Goal: Find specific page/section: Find specific page/section

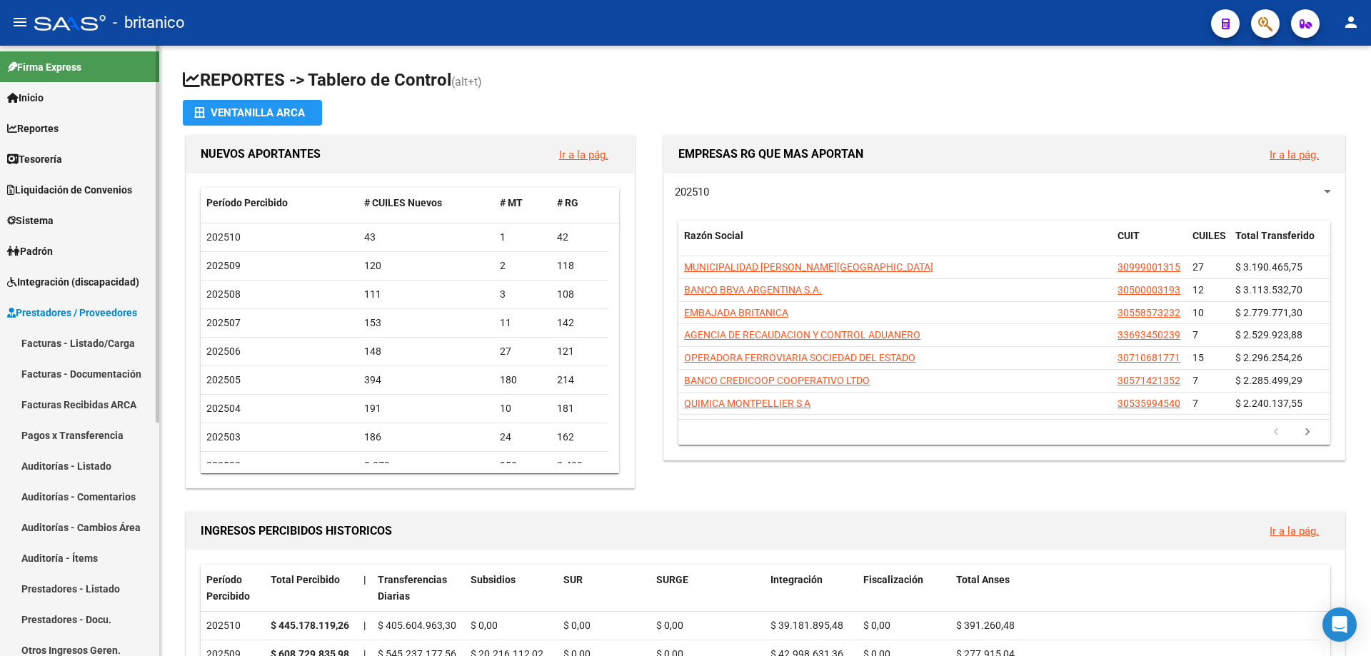
click at [121, 343] on link "Facturas - Listado/Carga" at bounding box center [79, 343] width 159 height 31
click at [126, 340] on link "Facturas - Listado/Carga" at bounding box center [79, 343] width 159 height 31
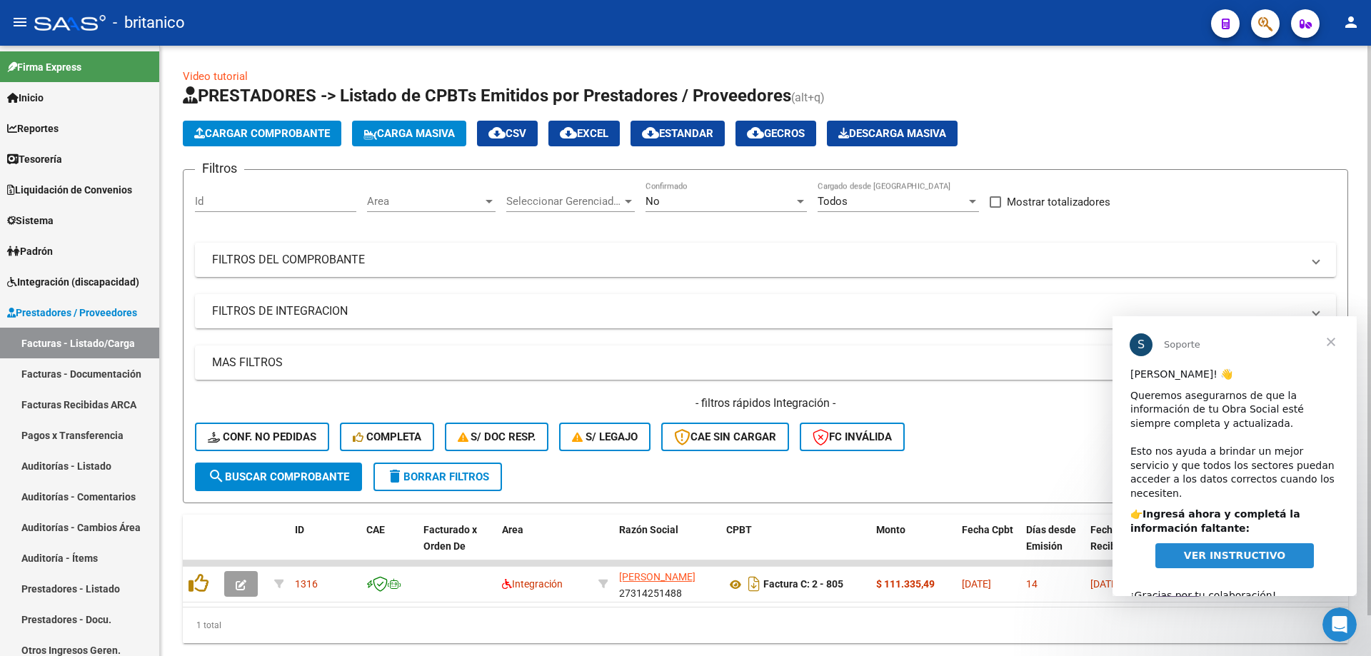
click at [1240, 123] on div "Cargar Comprobante Carga Masiva cloud_download CSV cloud_download EXCEL cloud_d…" at bounding box center [765, 134] width 1165 height 26
click at [1331, 344] on span "Cerrar" at bounding box center [1330, 341] width 51 height 51
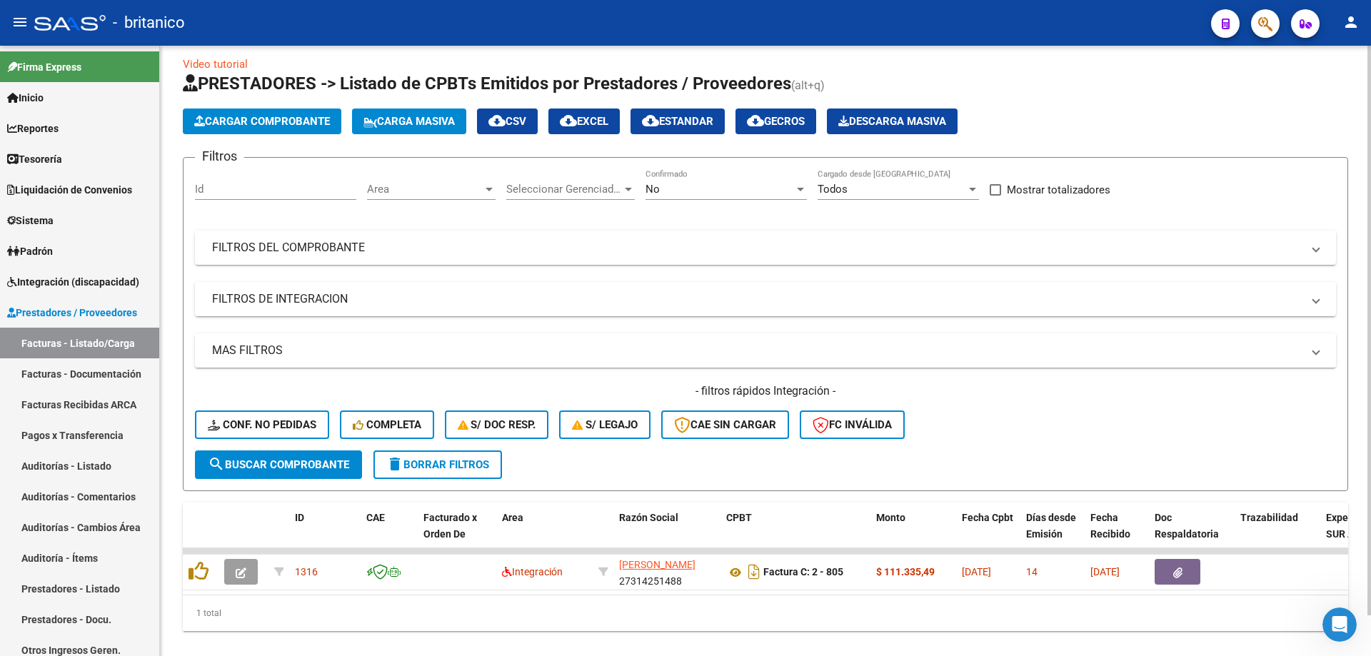
scroll to position [44, 0]
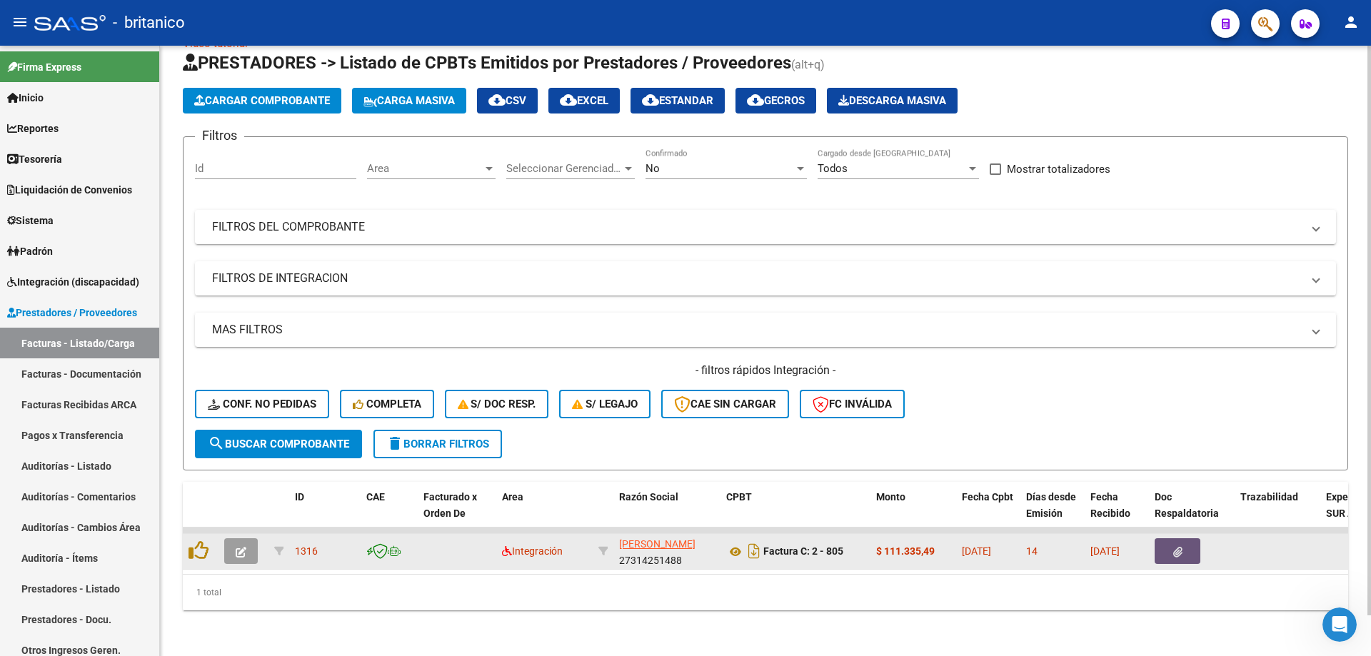
click at [1167, 538] on button "button" at bounding box center [1178, 551] width 46 height 26
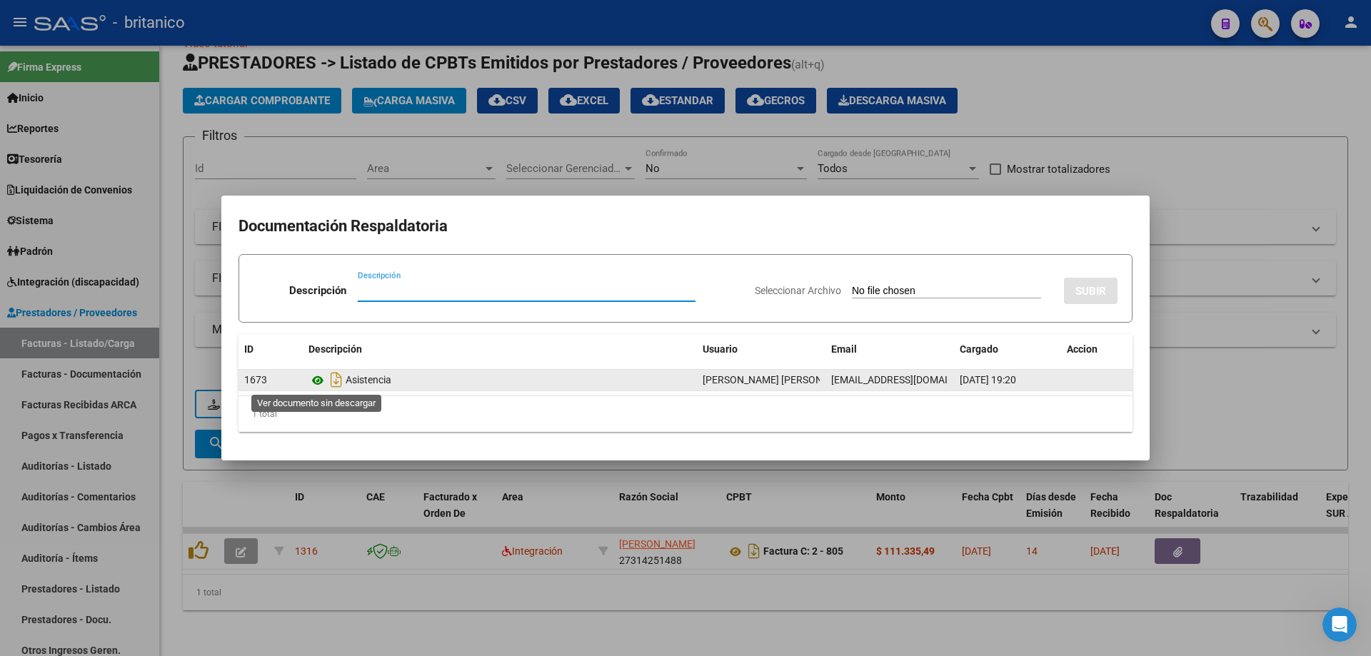
click at [321, 380] on icon at bounding box center [317, 380] width 19 height 17
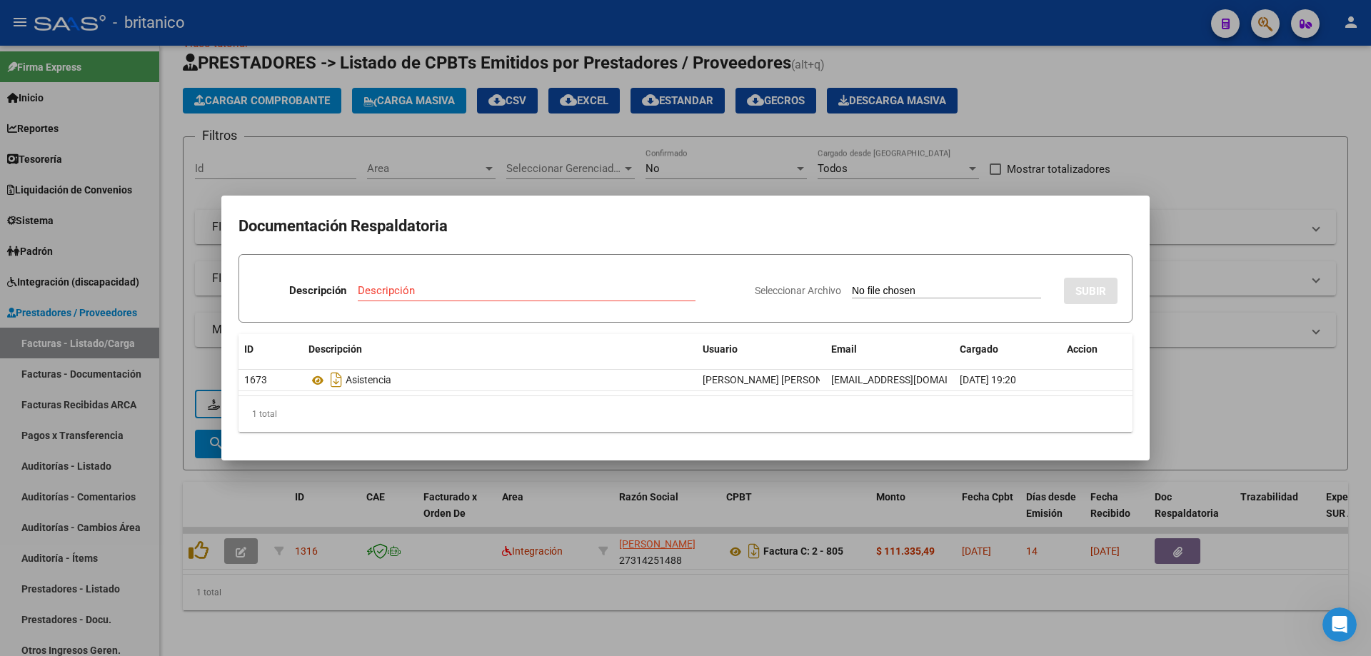
click at [1158, 75] on div at bounding box center [685, 328] width 1371 height 656
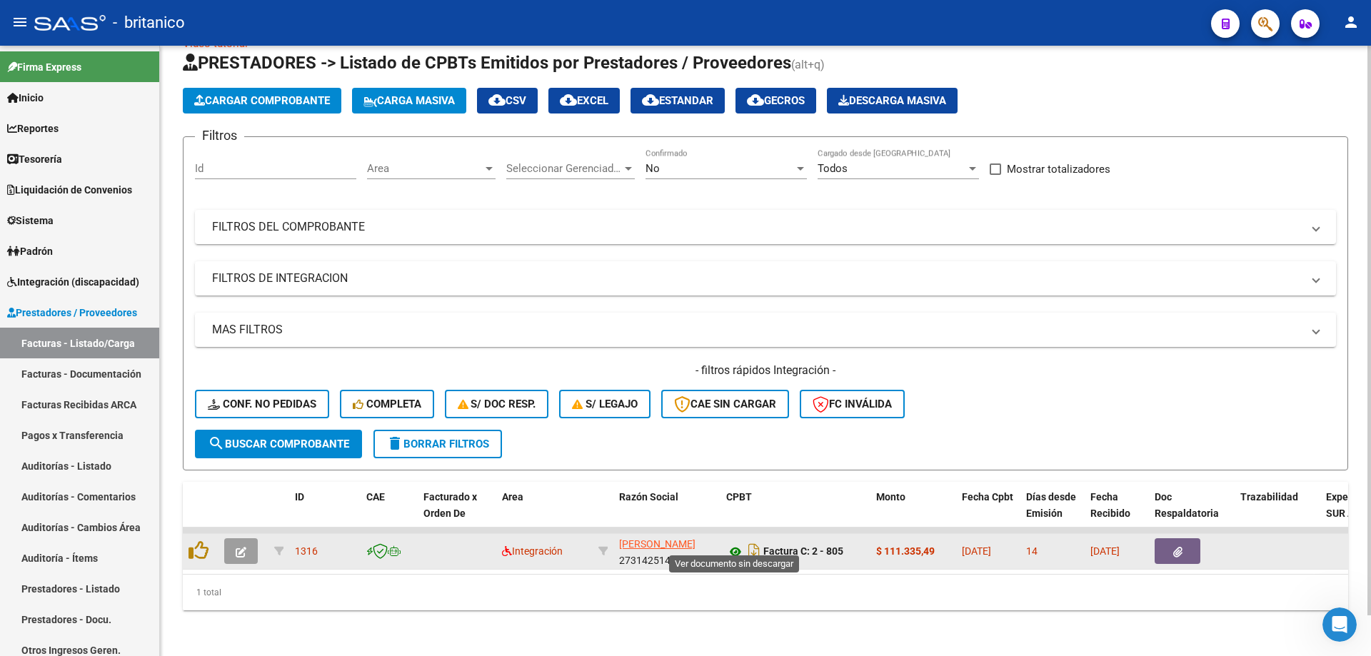
click at [738, 543] on icon at bounding box center [735, 551] width 19 height 17
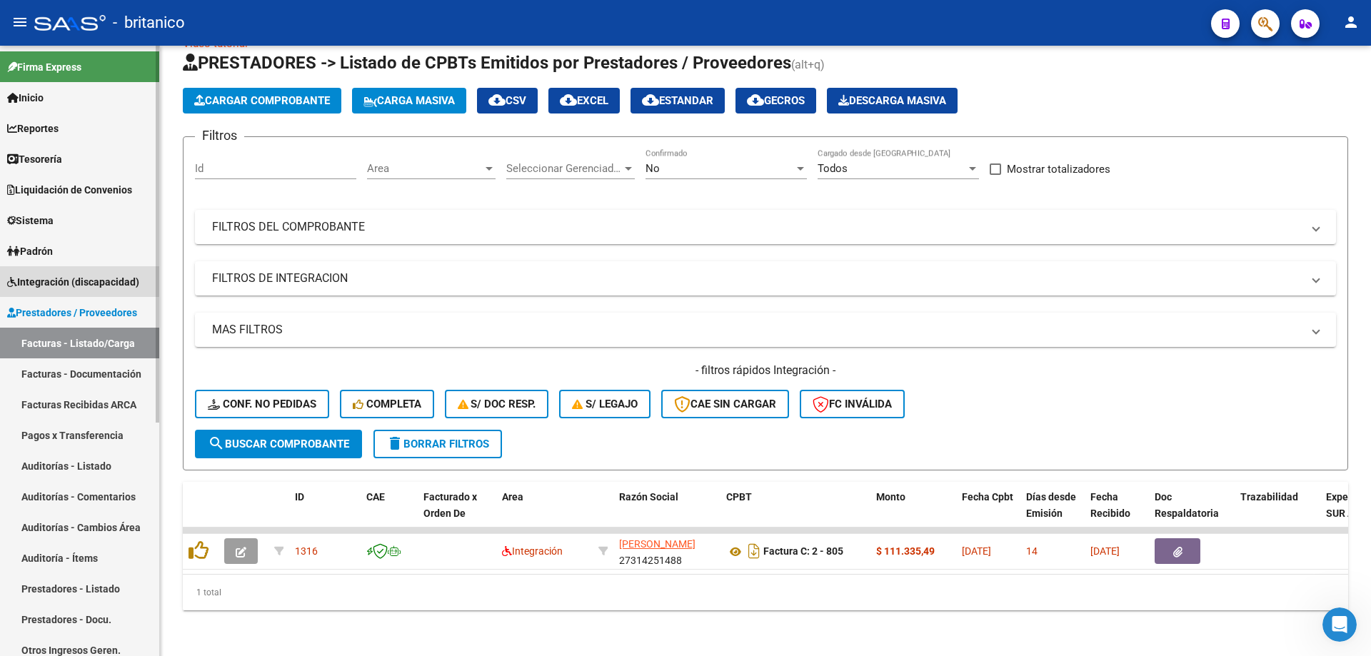
click at [79, 278] on span "Integración (discapacidad)" at bounding box center [73, 282] width 132 height 16
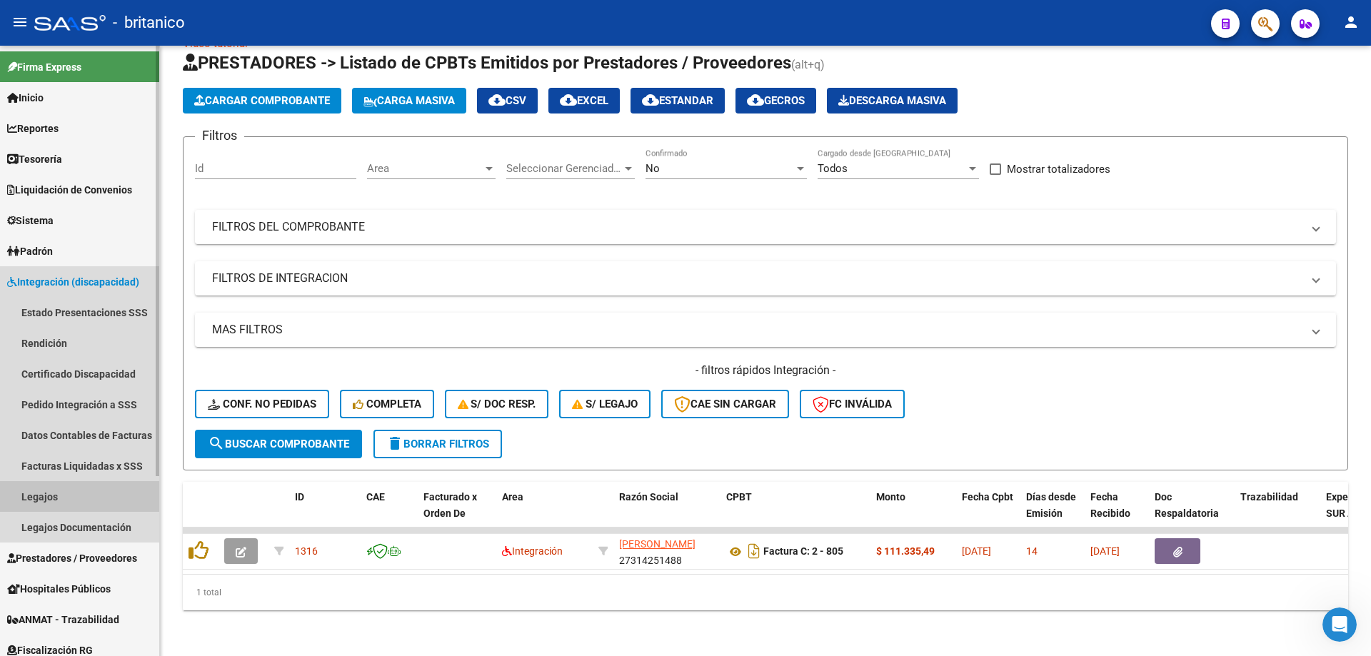
click at [23, 490] on link "Legajos" at bounding box center [79, 496] width 159 height 31
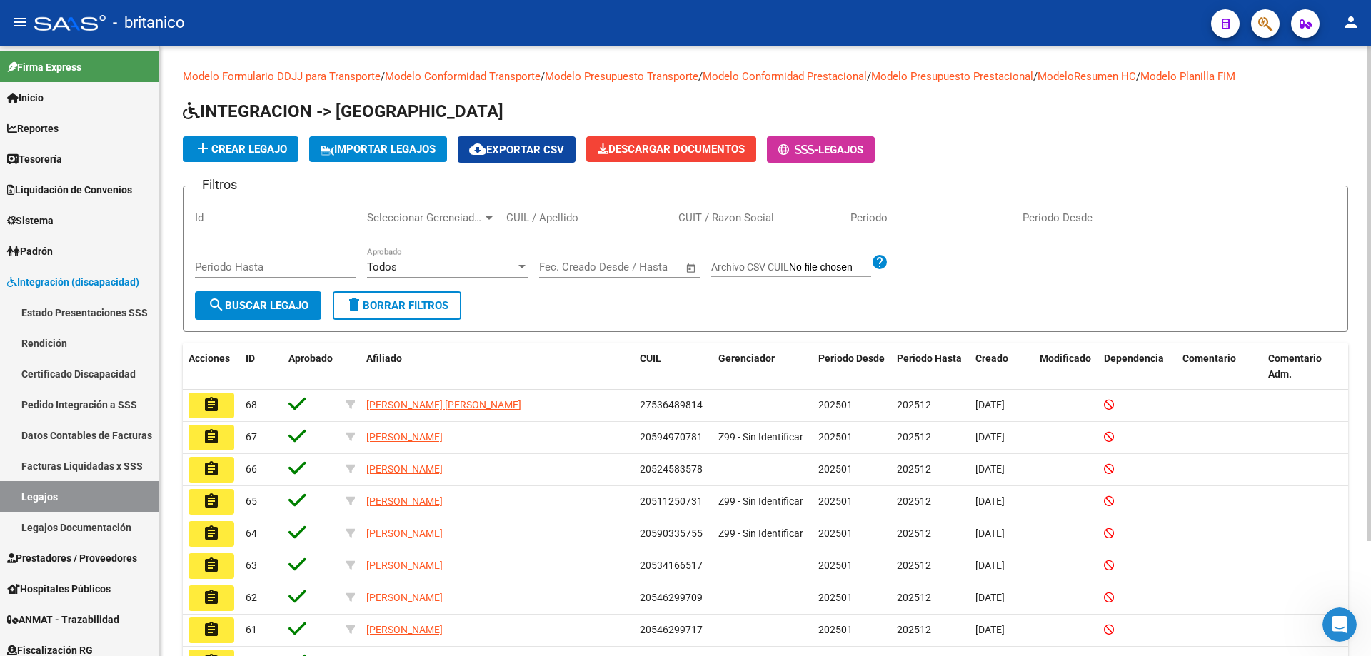
click at [574, 214] on input "CUIL / Apellido" at bounding box center [586, 217] width 161 height 13
type input "[PERSON_NAME]"
click at [278, 309] on span "search Buscar Legajo" at bounding box center [258, 305] width 101 height 13
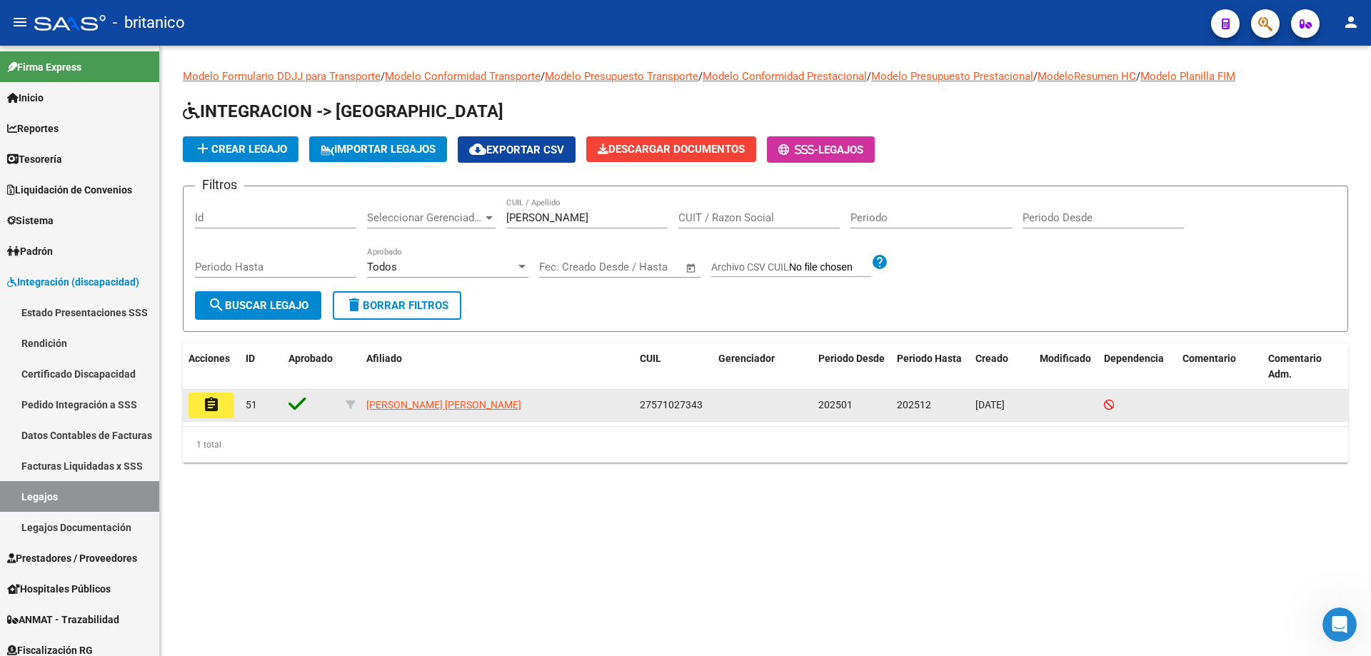
drag, startPoint x: 640, startPoint y: 405, endPoint x: 701, endPoint y: 403, distance: 61.4
click at [701, 403] on span "27571027343" at bounding box center [671, 404] width 63 height 11
copy span "27571027343"
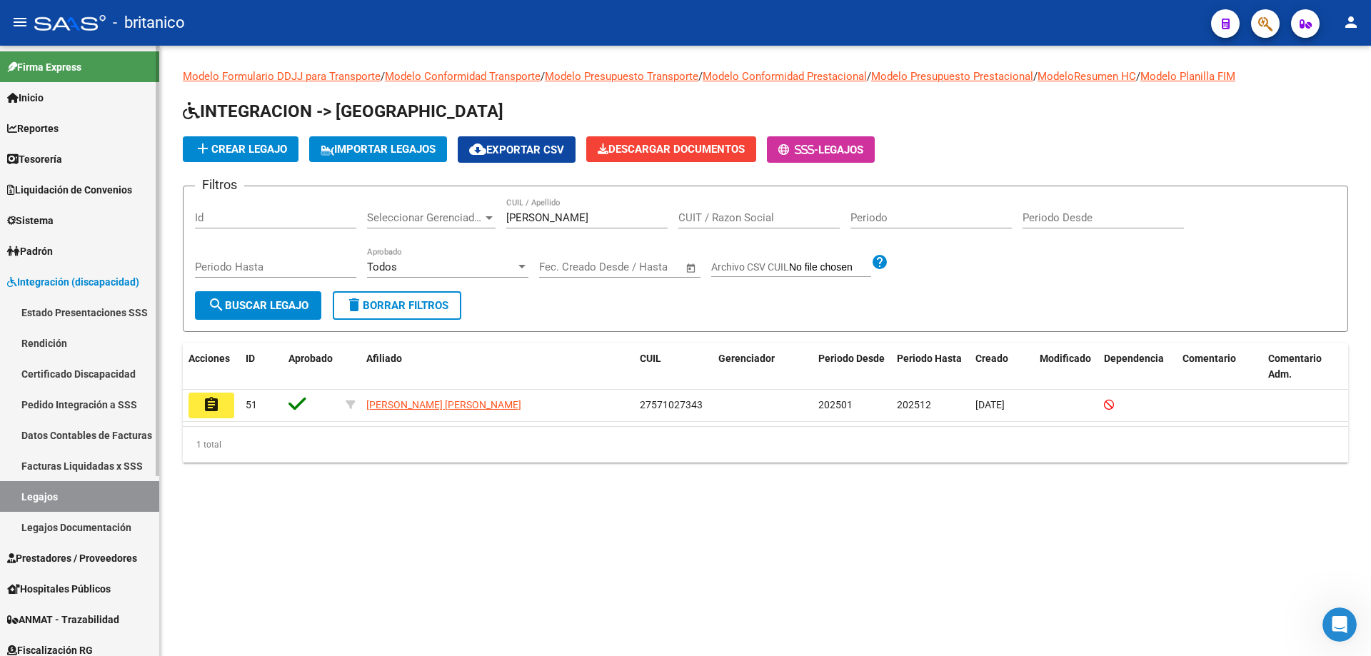
click at [137, 558] on span "Prestadores / Proveedores" at bounding box center [72, 559] width 130 height 16
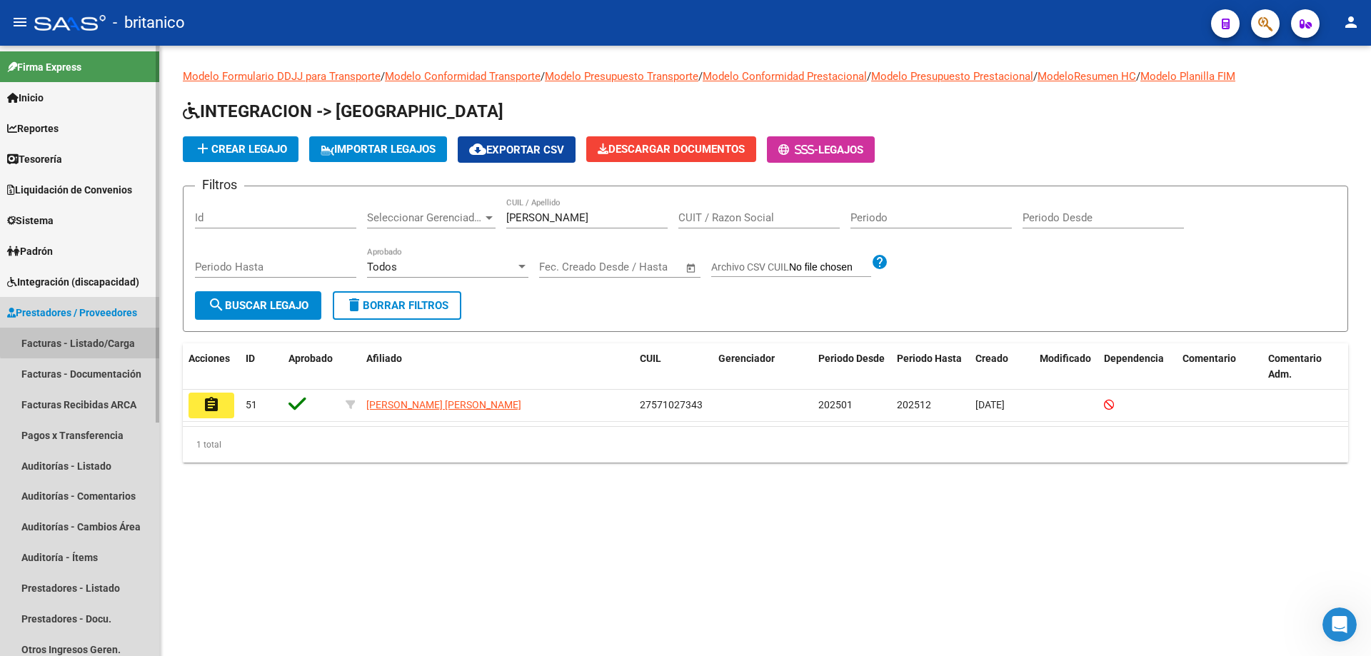
click at [90, 341] on link "Facturas - Listado/Carga" at bounding box center [79, 343] width 159 height 31
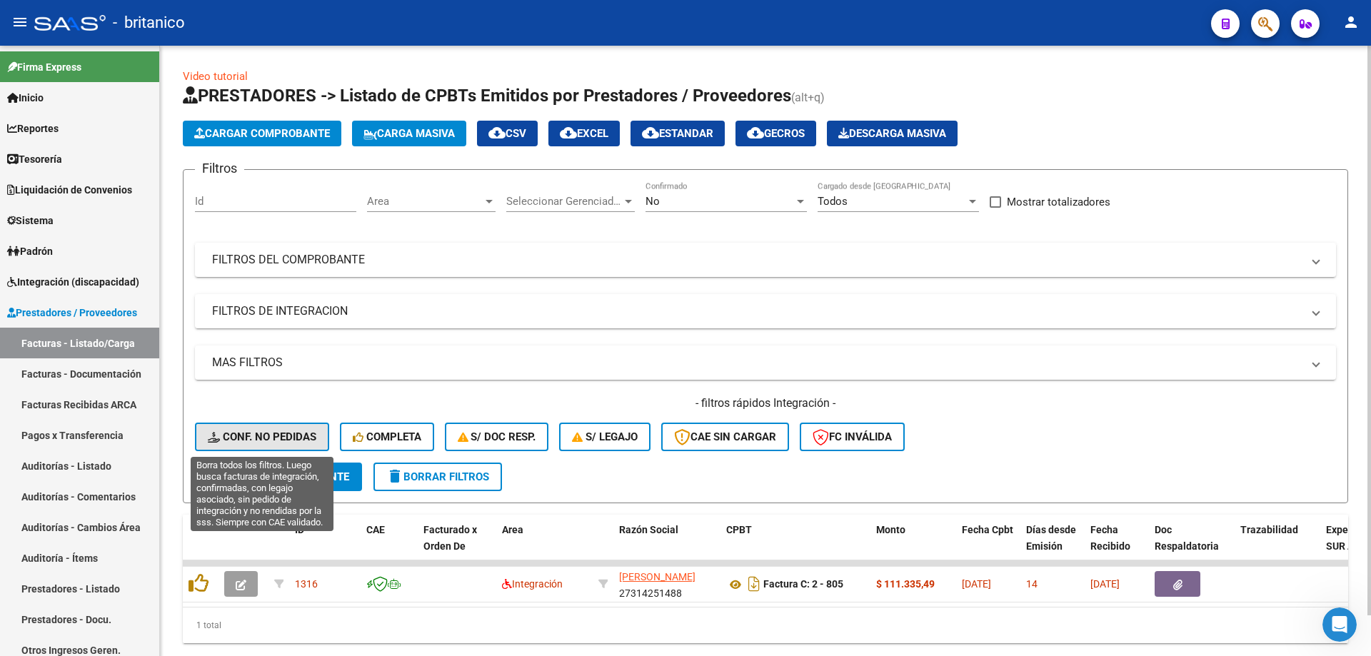
click at [288, 428] on button "Conf. no pedidas" at bounding box center [262, 437] width 134 height 29
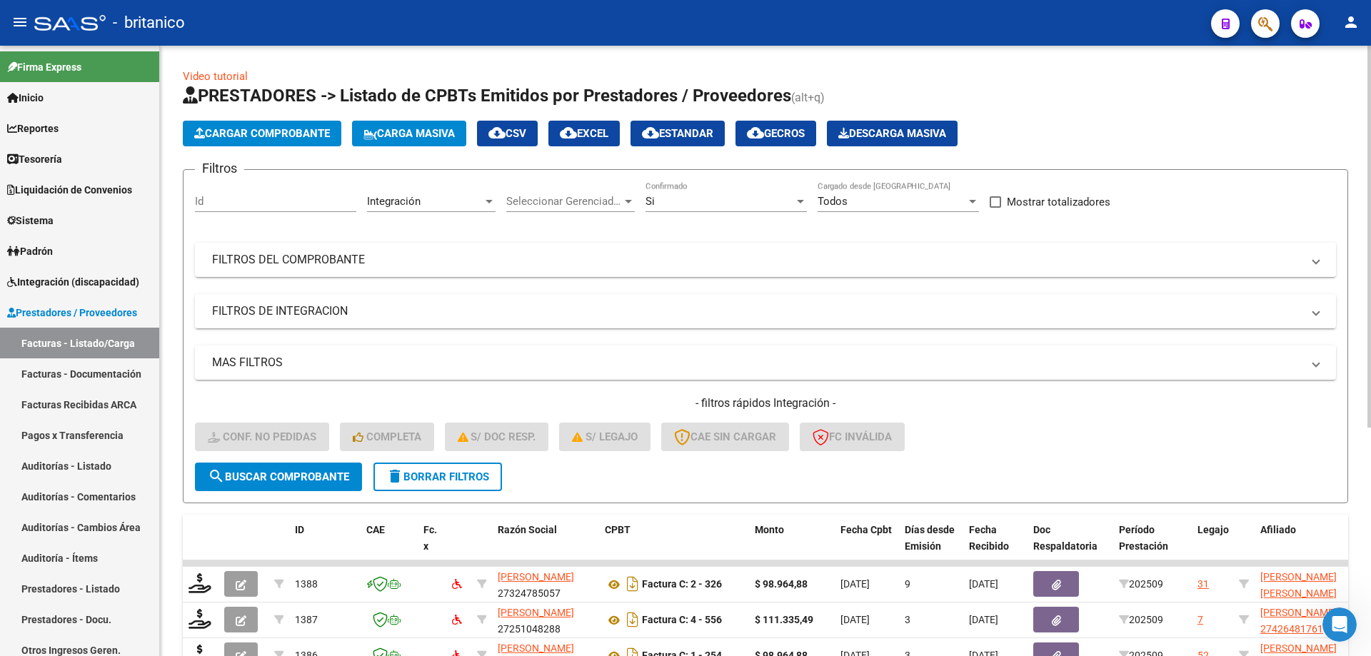
click at [283, 313] on mat-panel-title "FILTROS DE INTEGRACION" at bounding box center [757, 312] width 1090 height 16
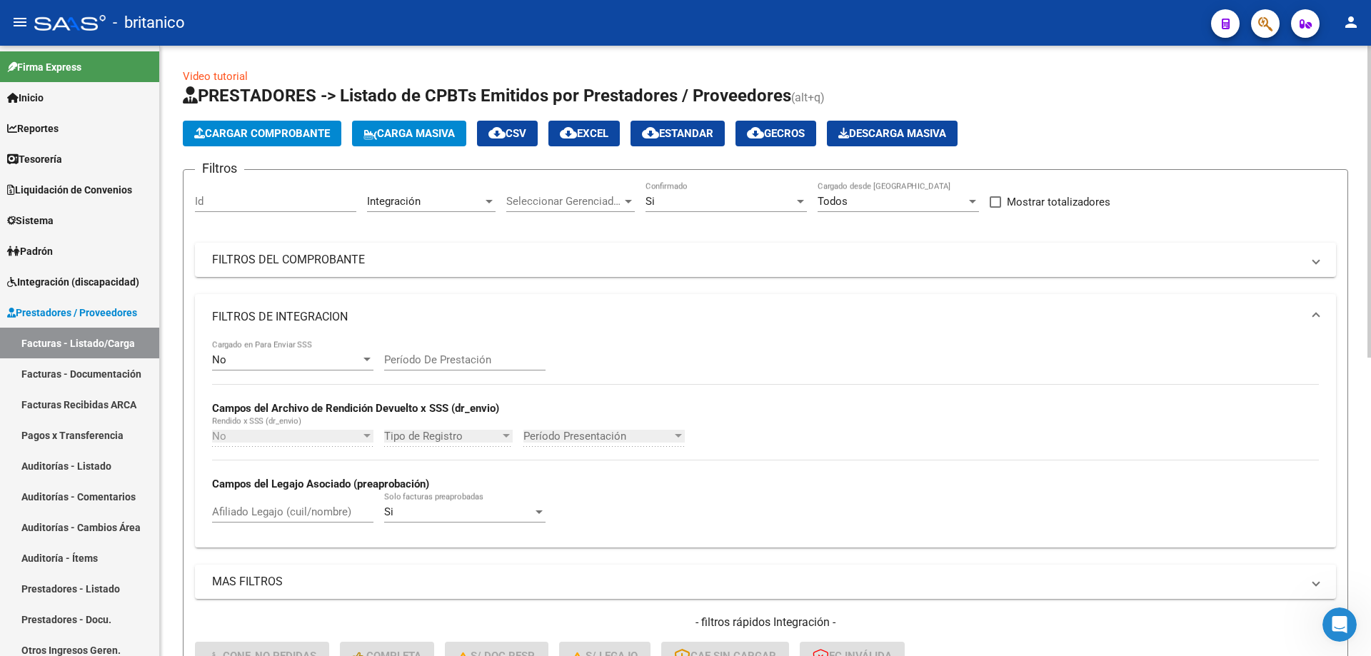
click at [790, 199] on div "Si" at bounding box center [720, 201] width 149 height 13
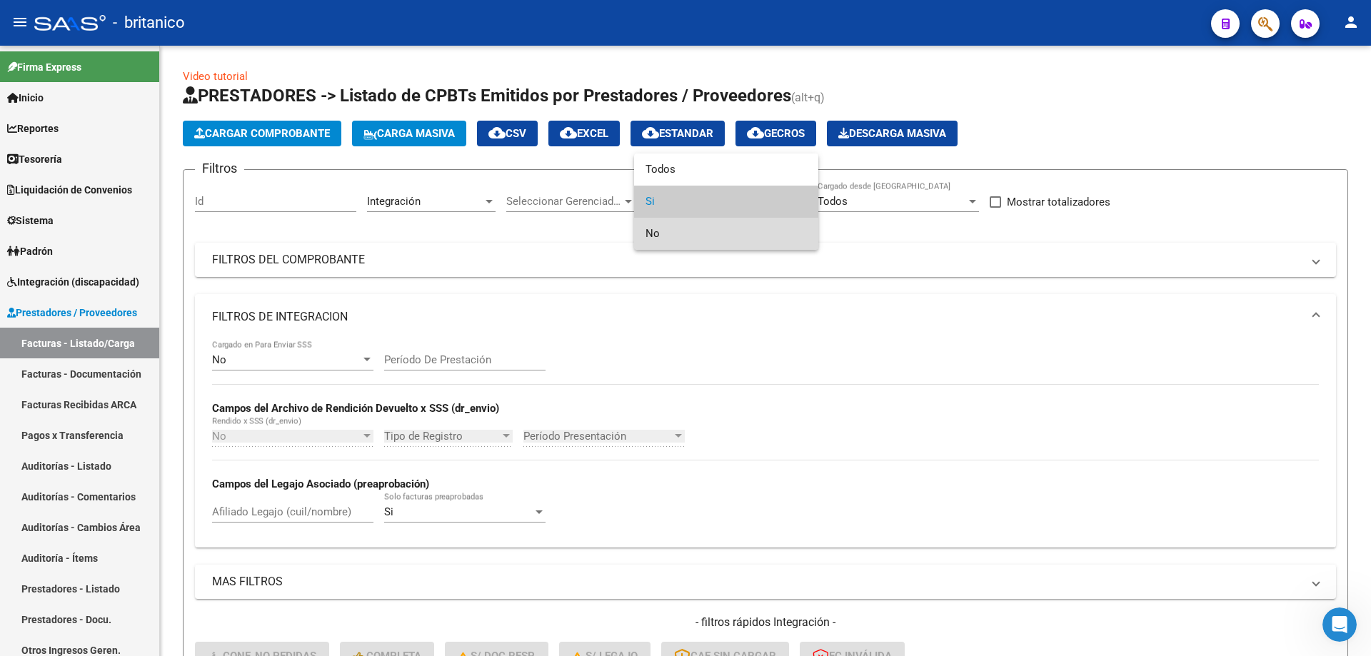
click at [719, 232] on span "No" at bounding box center [726, 234] width 161 height 32
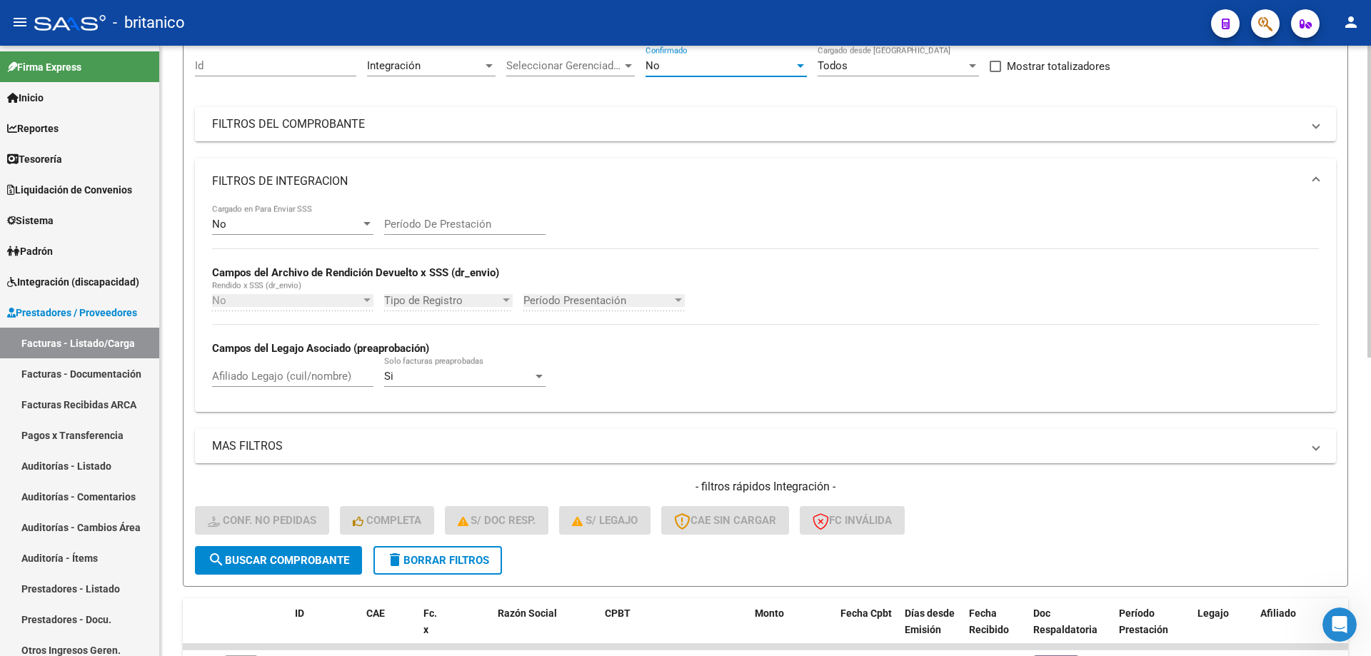
scroll to position [143, 0]
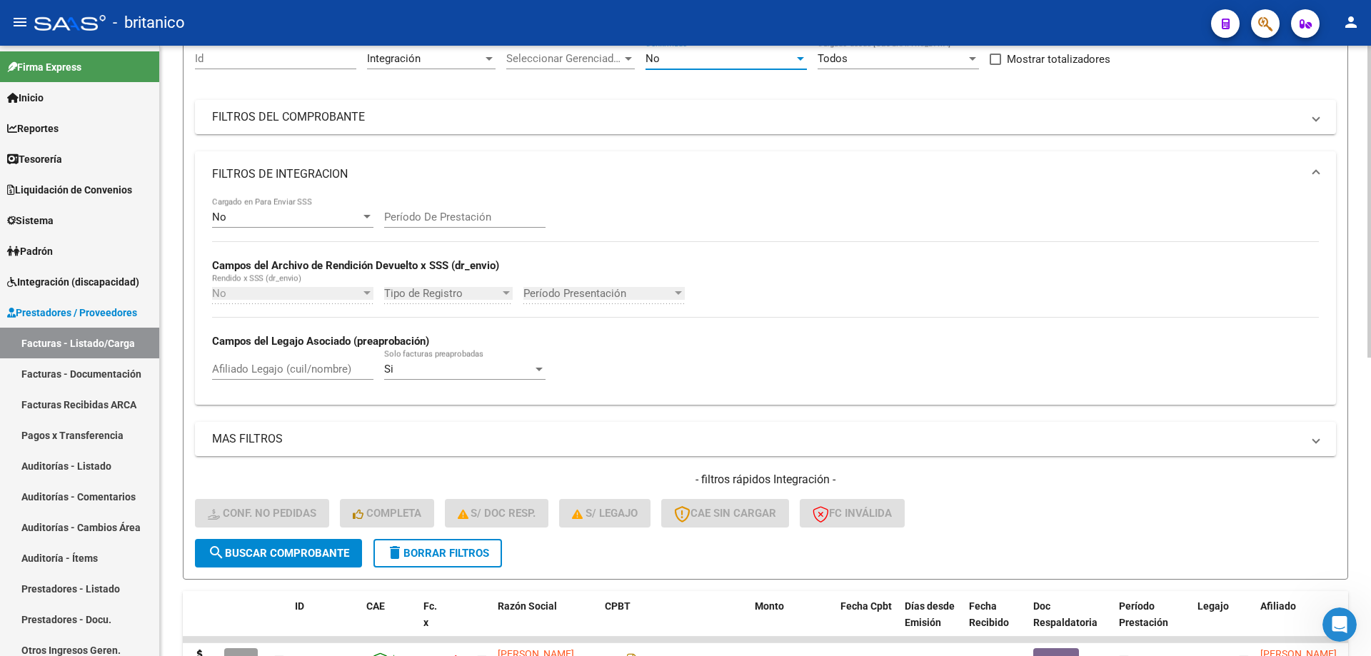
click at [250, 372] on input "Afiliado Legajo (cuil/nombre)" at bounding box center [292, 369] width 161 height 13
paste input "27571027343"
type input "27571027343"
click at [323, 556] on span "search Buscar Comprobante" at bounding box center [278, 553] width 141 height 13
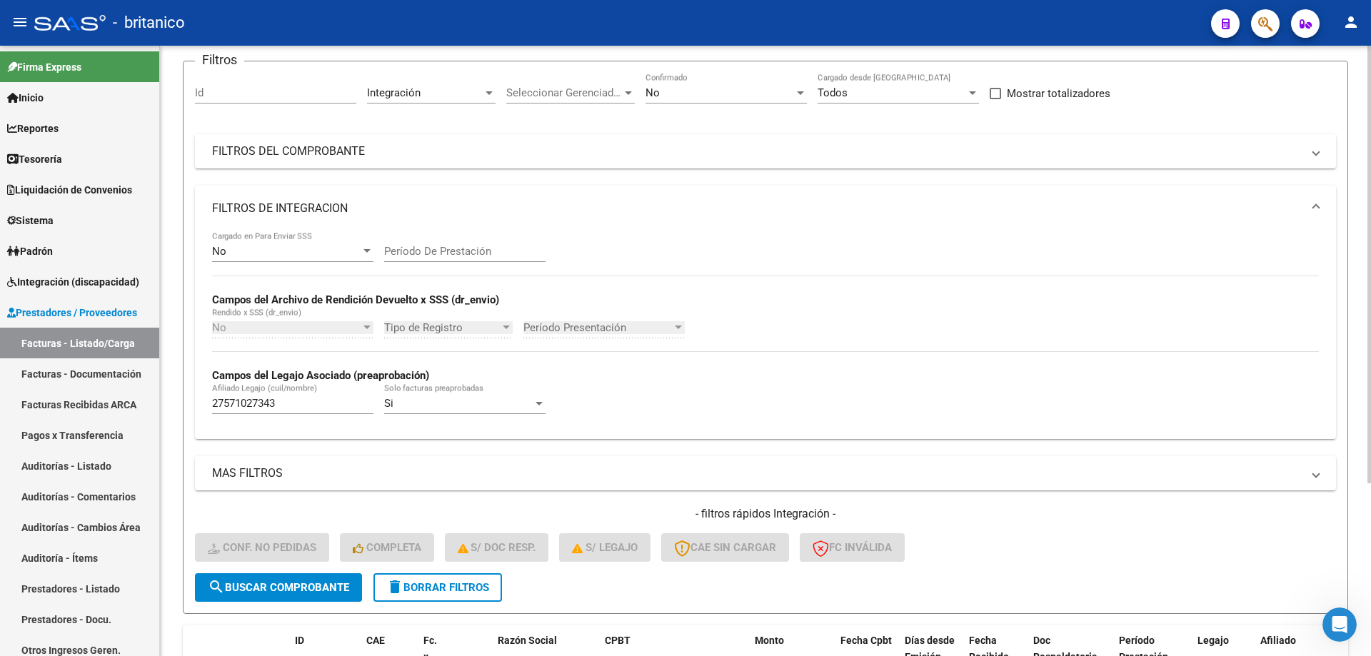
scroll to position [99, 0]
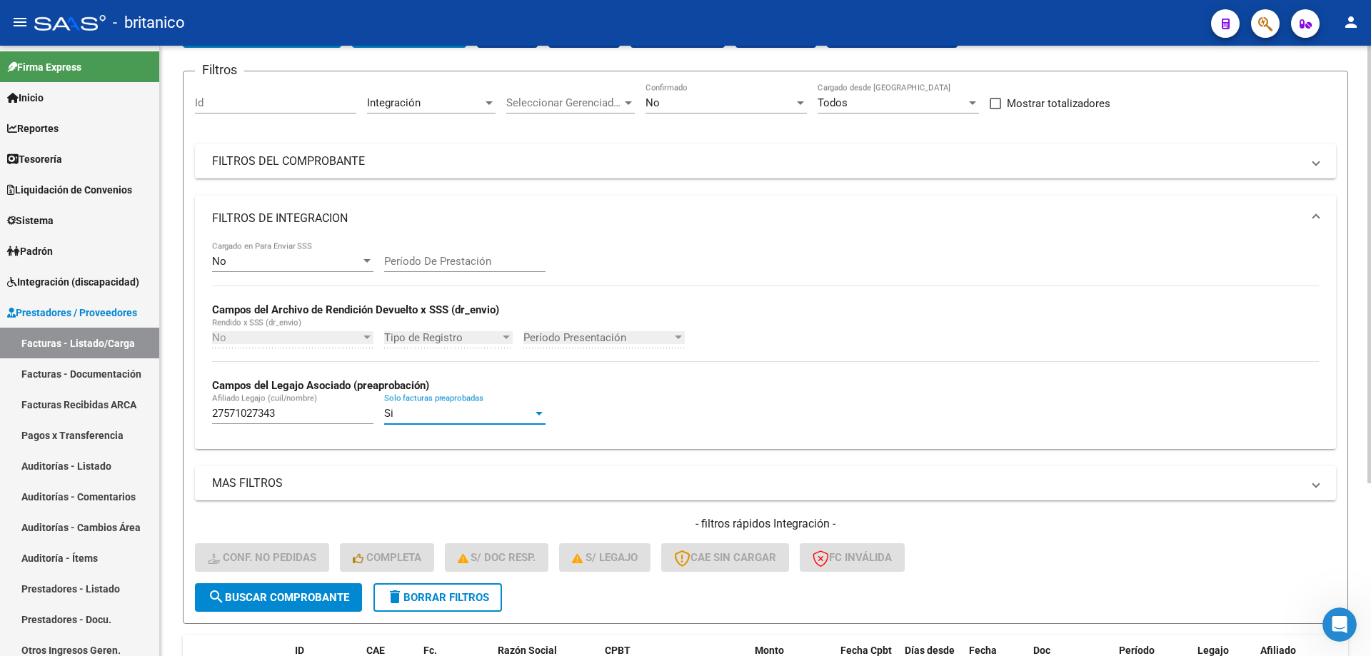
click at [503, 409] on div "Si" at bounding box center [458, 413] width 149 height 13
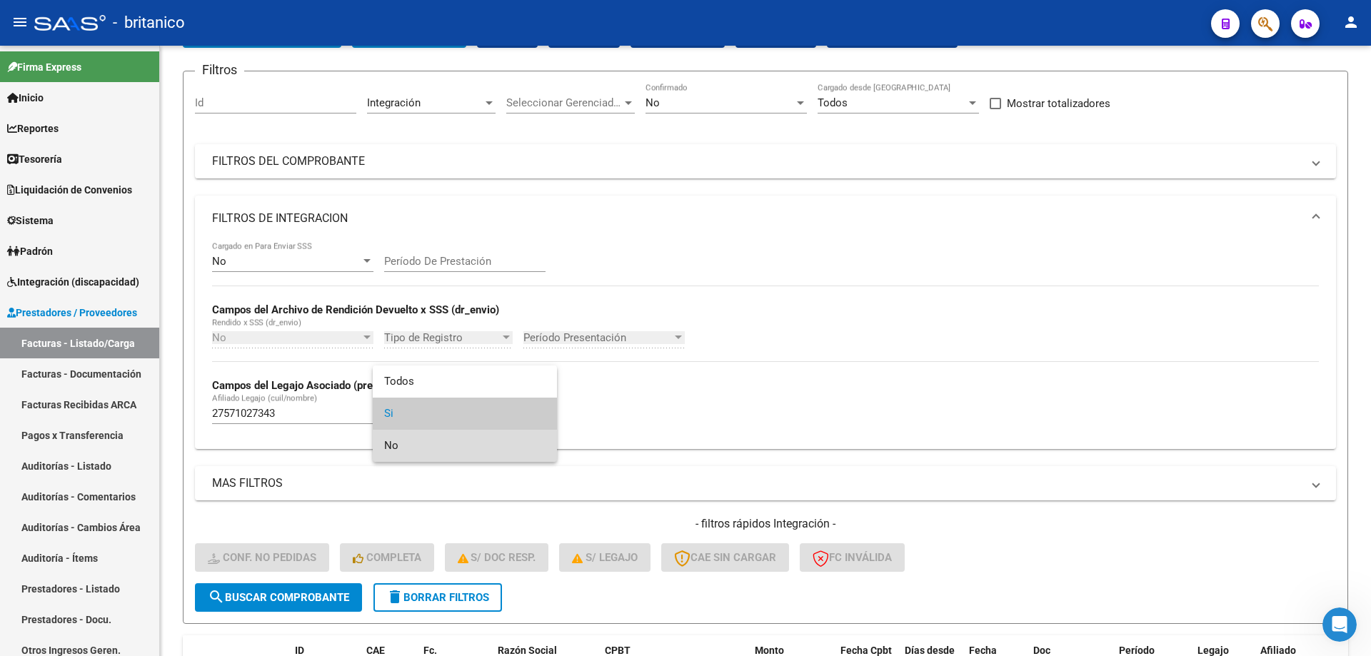
click at [388, 446] on span "No" at bounding box center [464, 446] width 161 height 32
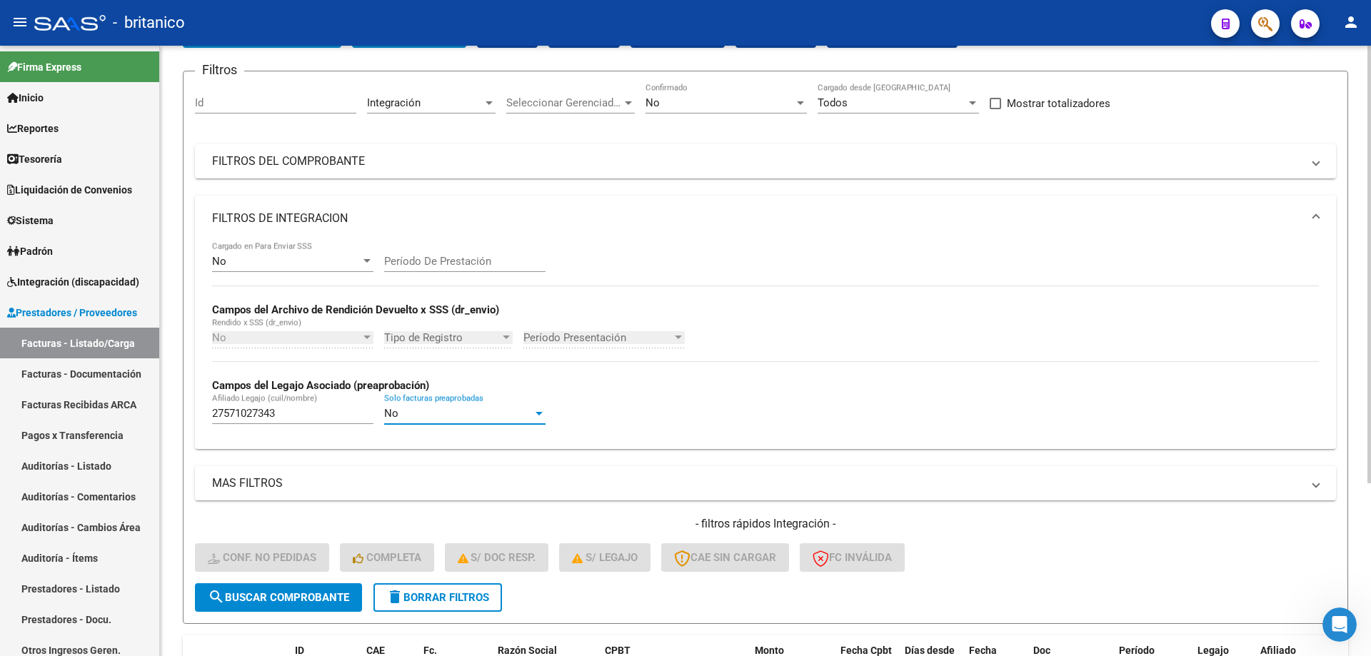
click at [266, 598] on span "search Buscar Comprobante" at bounding box center [278, 597] width 141 height 13
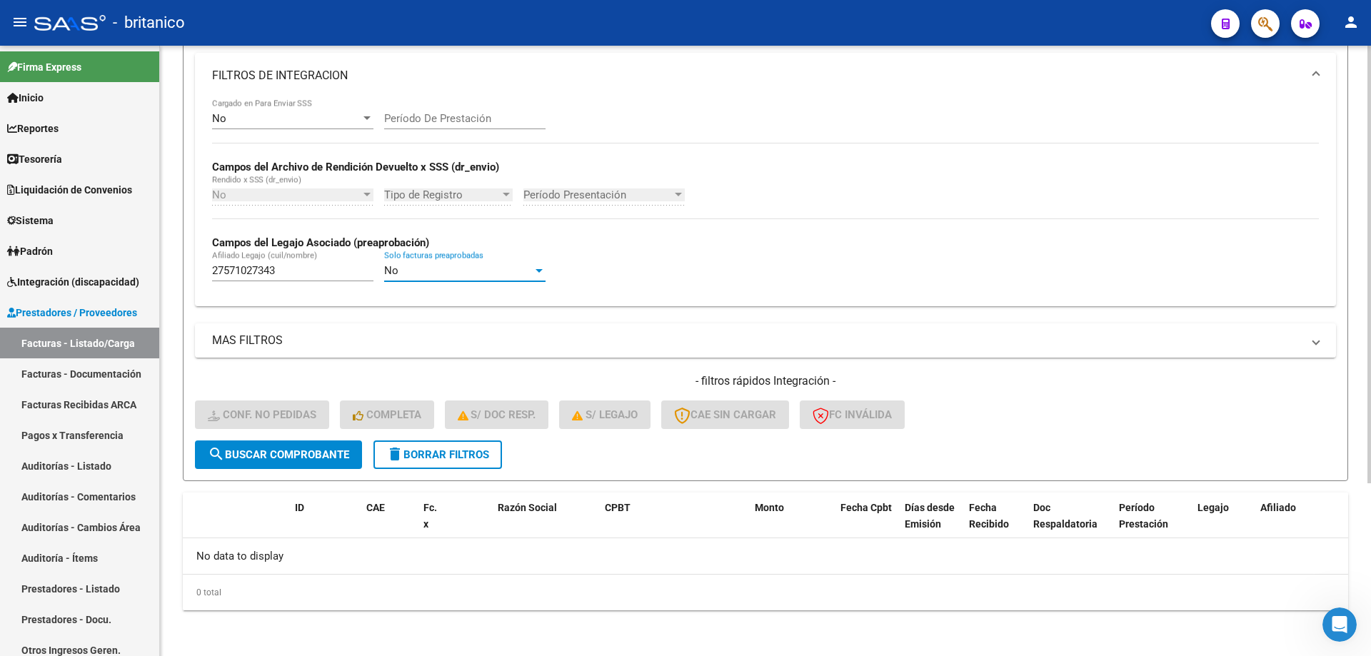
click at [536, 269] on div at bounding box center [539, 271] width 7 height 4
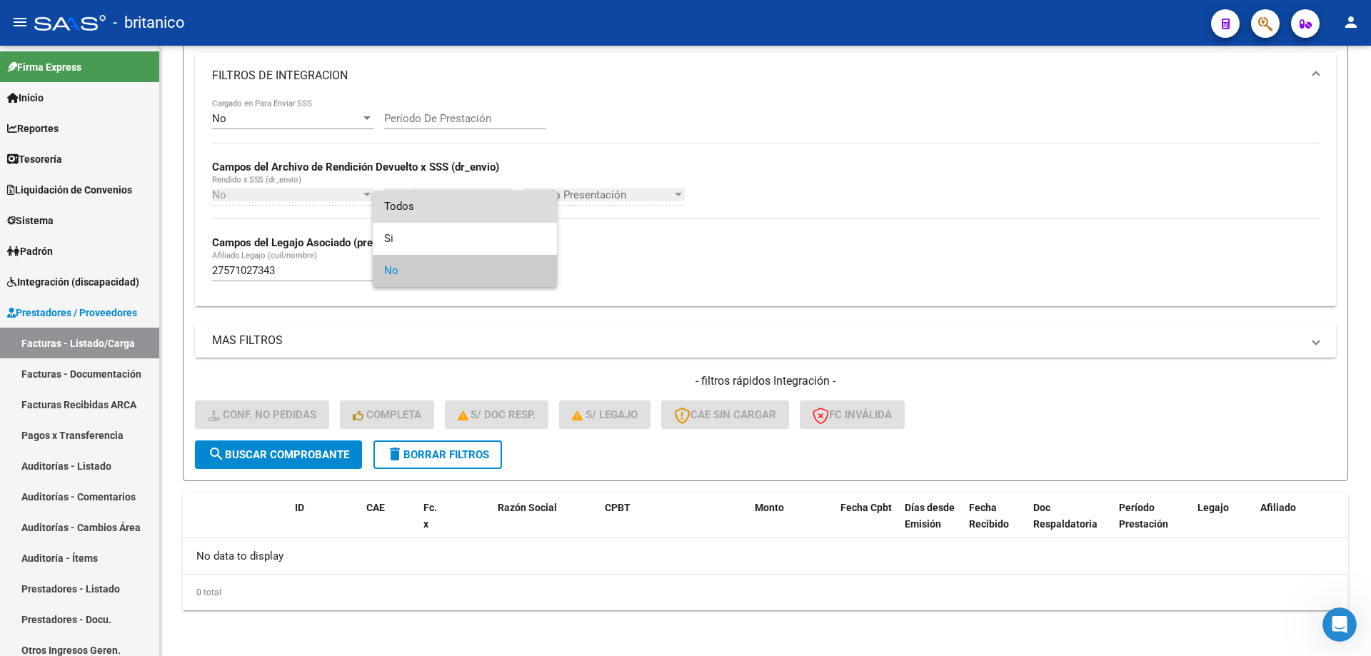
click at [435, 204] on span "Todos" at bounding box center [464, 207] width 161 height 32
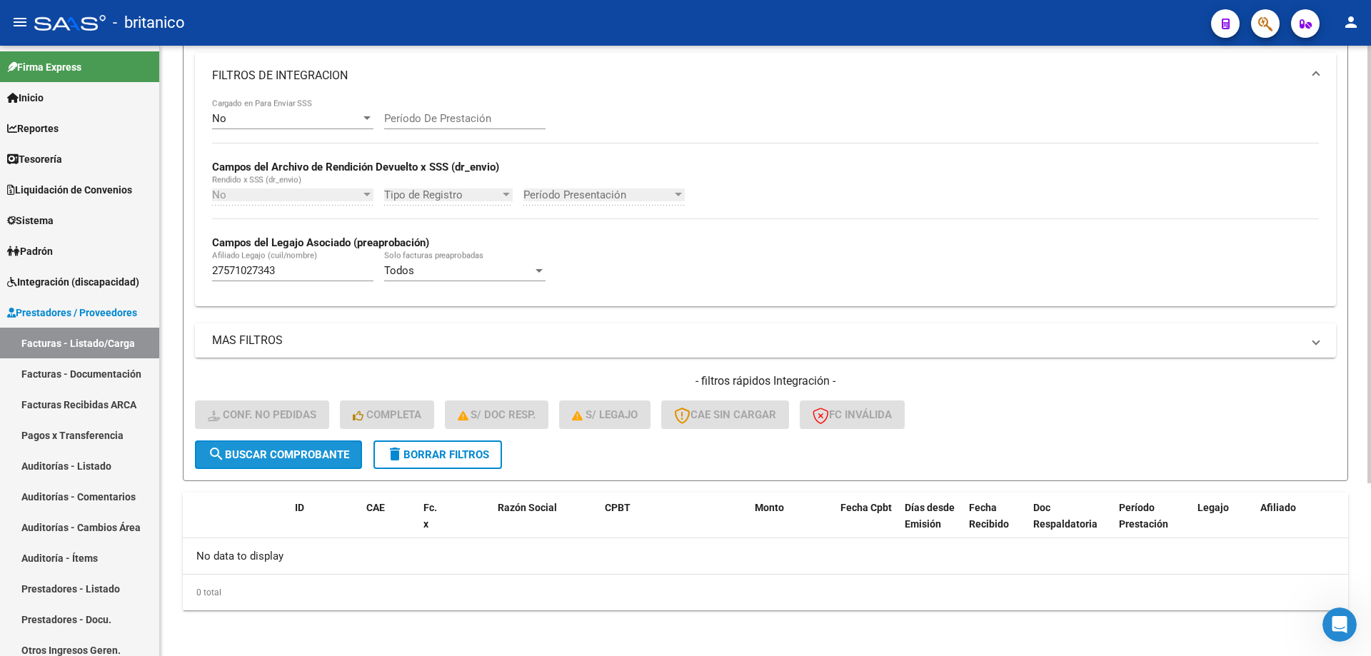
click at [264, 461] on span "search Buscar Comprobante" at bounding box center [278, 454] width 141 height 13
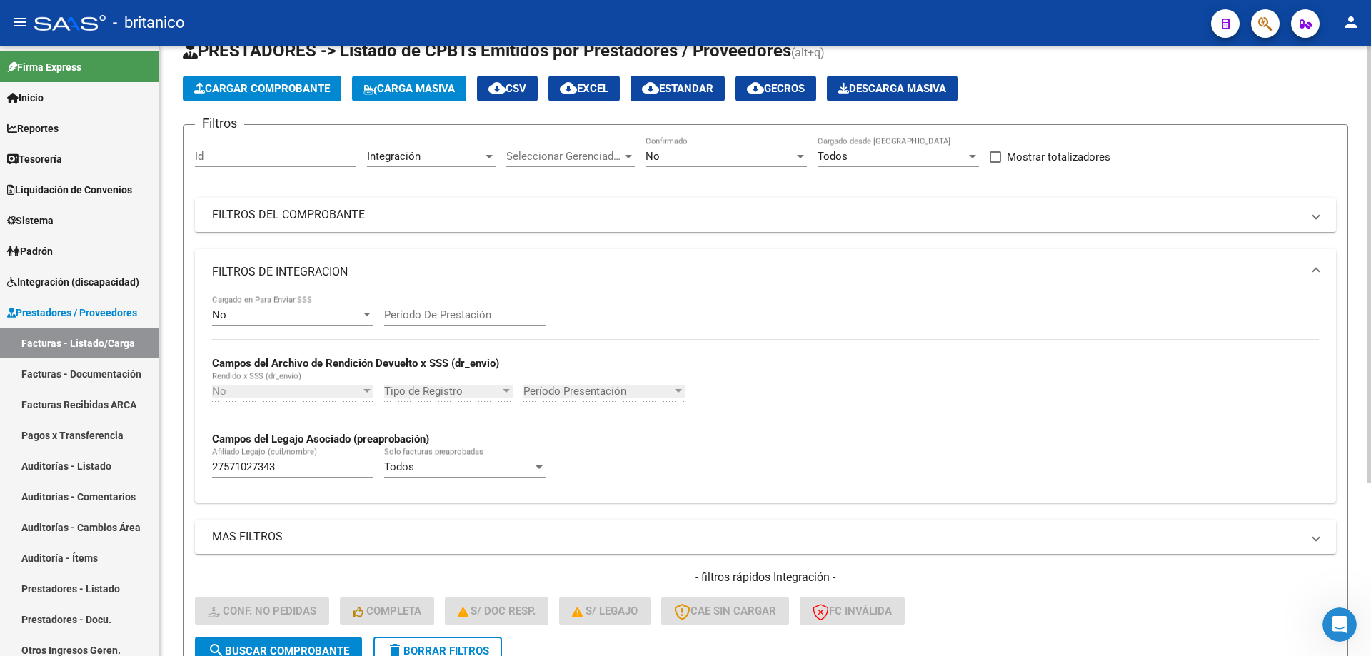
scroll to position [0, 0]
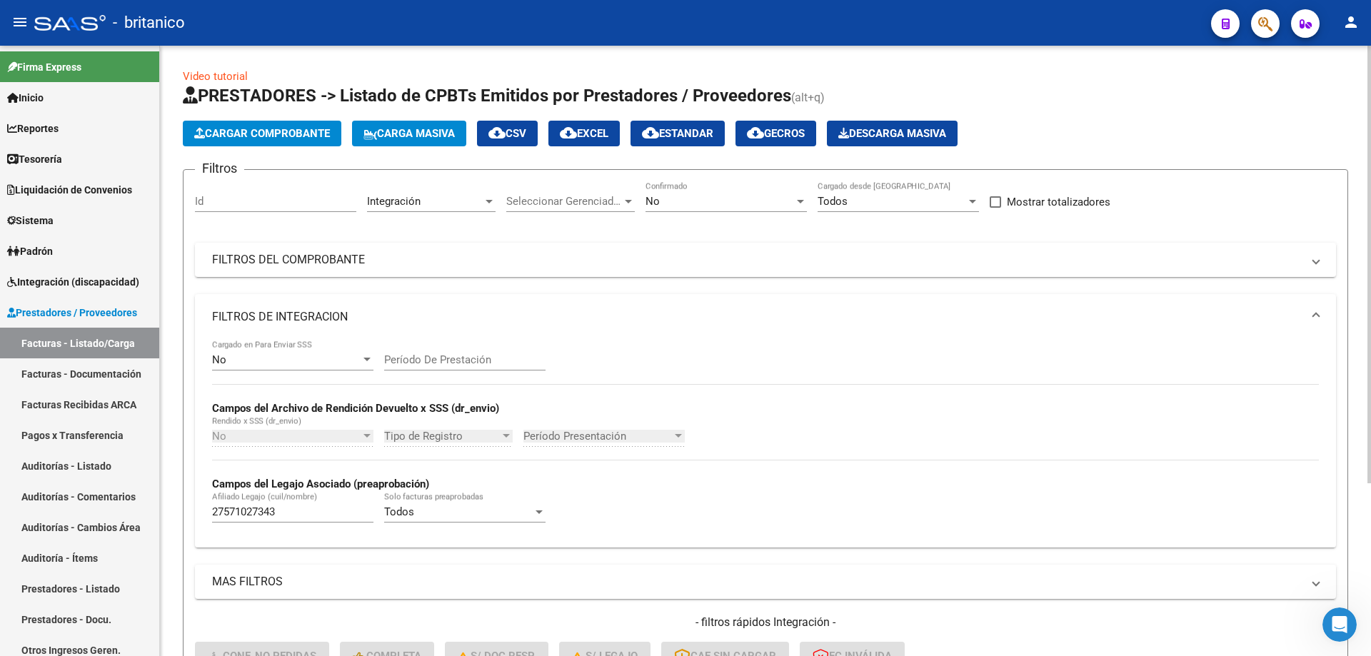
click at [716, 201] on div "No" at bounding box center [720, 201] width 149 height 13
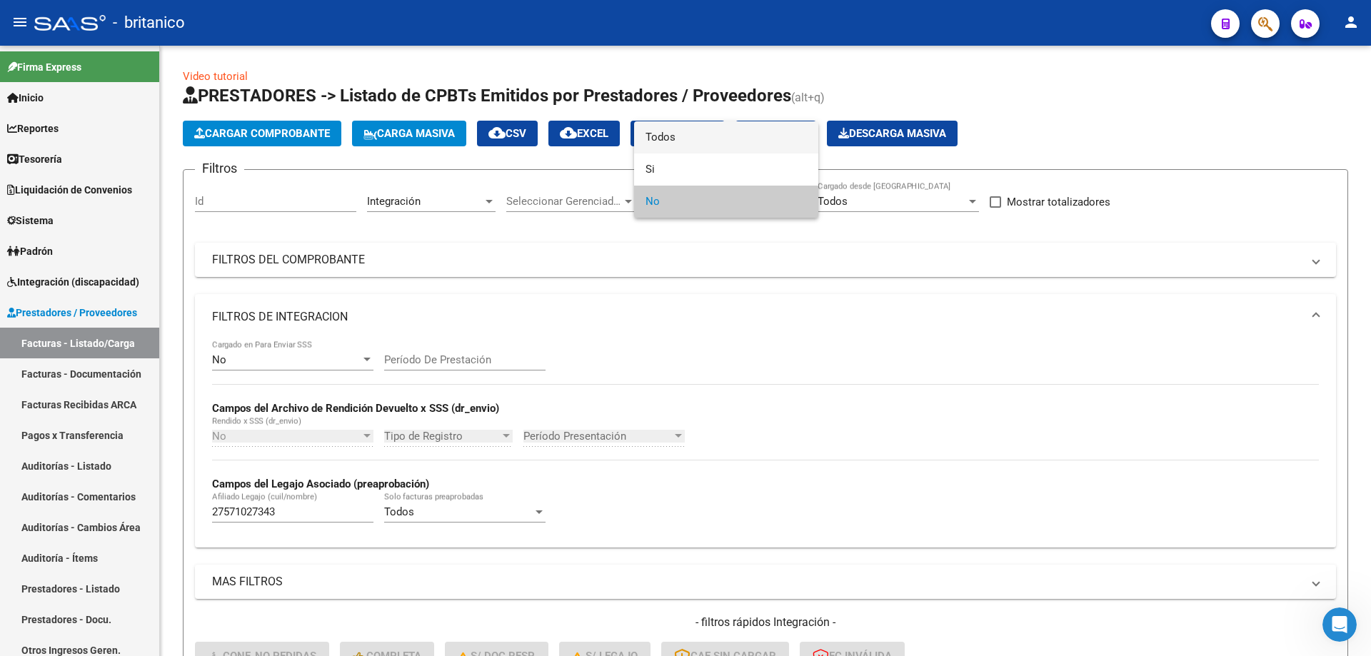
click at [678, 139] on span "Todos" at bounding box center [726, 137] width 161 height 32
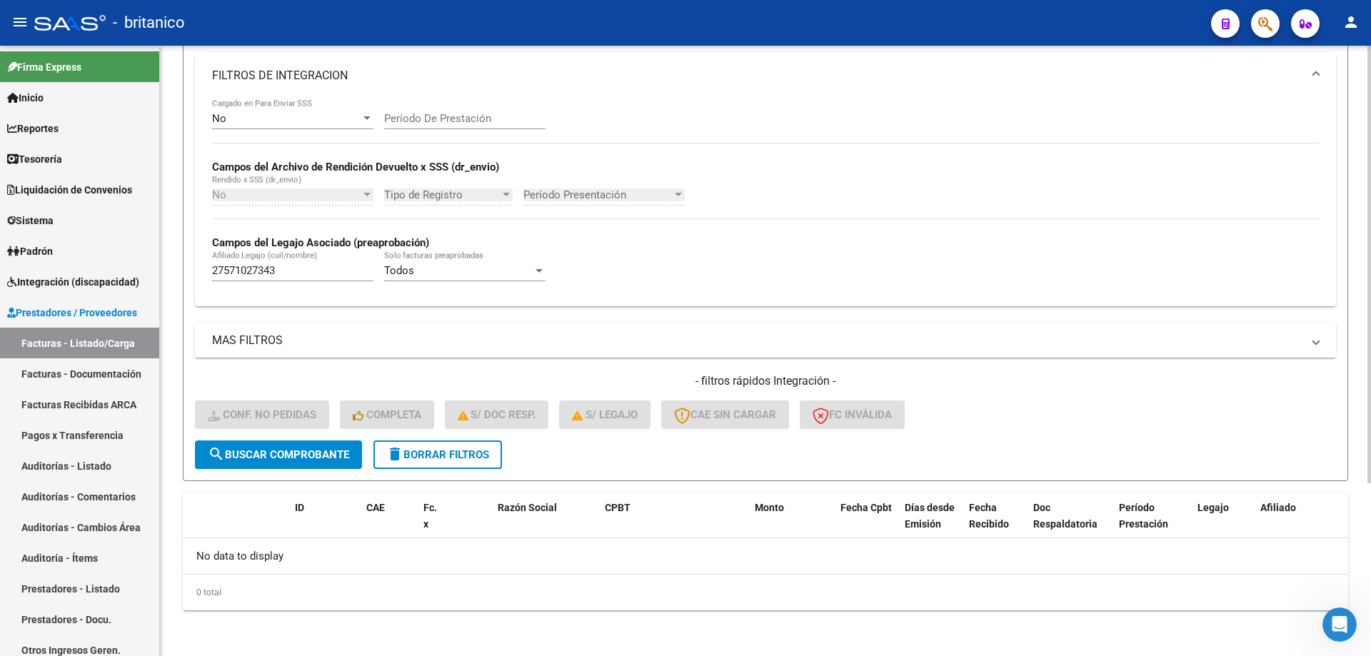
click at [271, 453] on span "search Buscar Comprobante" at bounding box center [278, 454] width 141 height 13
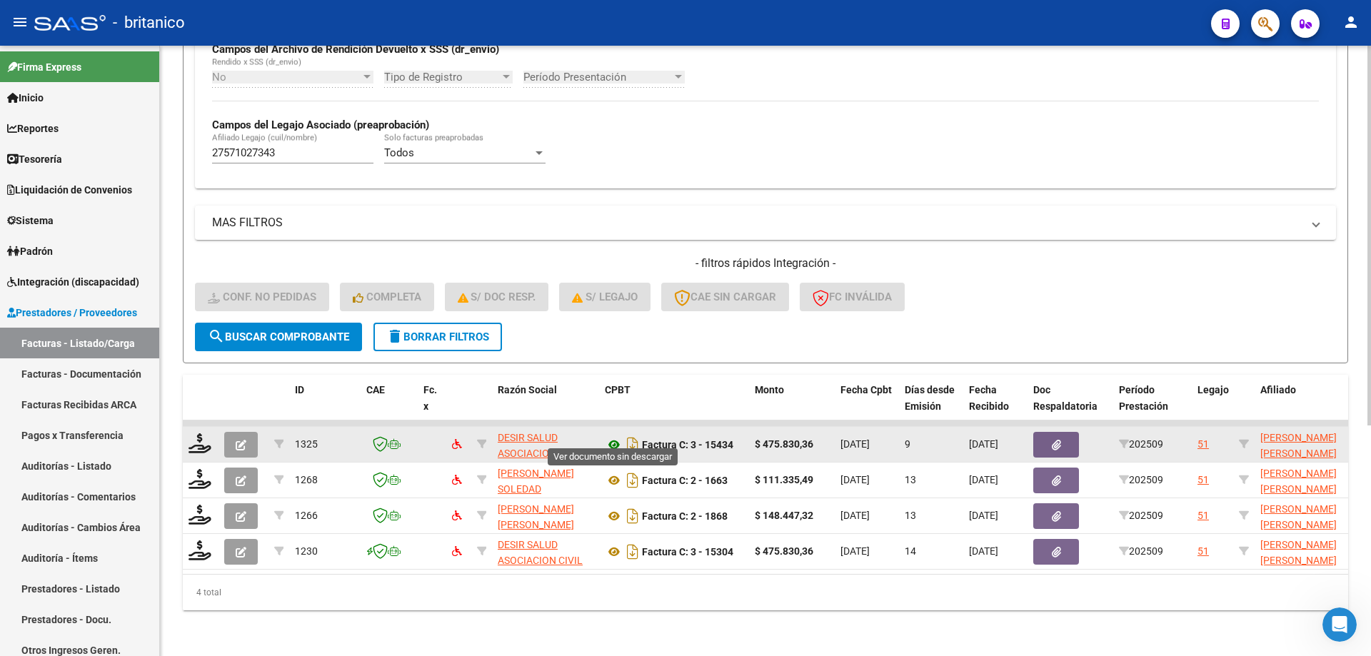
click at [612, 436] on icon at bounding box center [614, 444] width 19 height 17
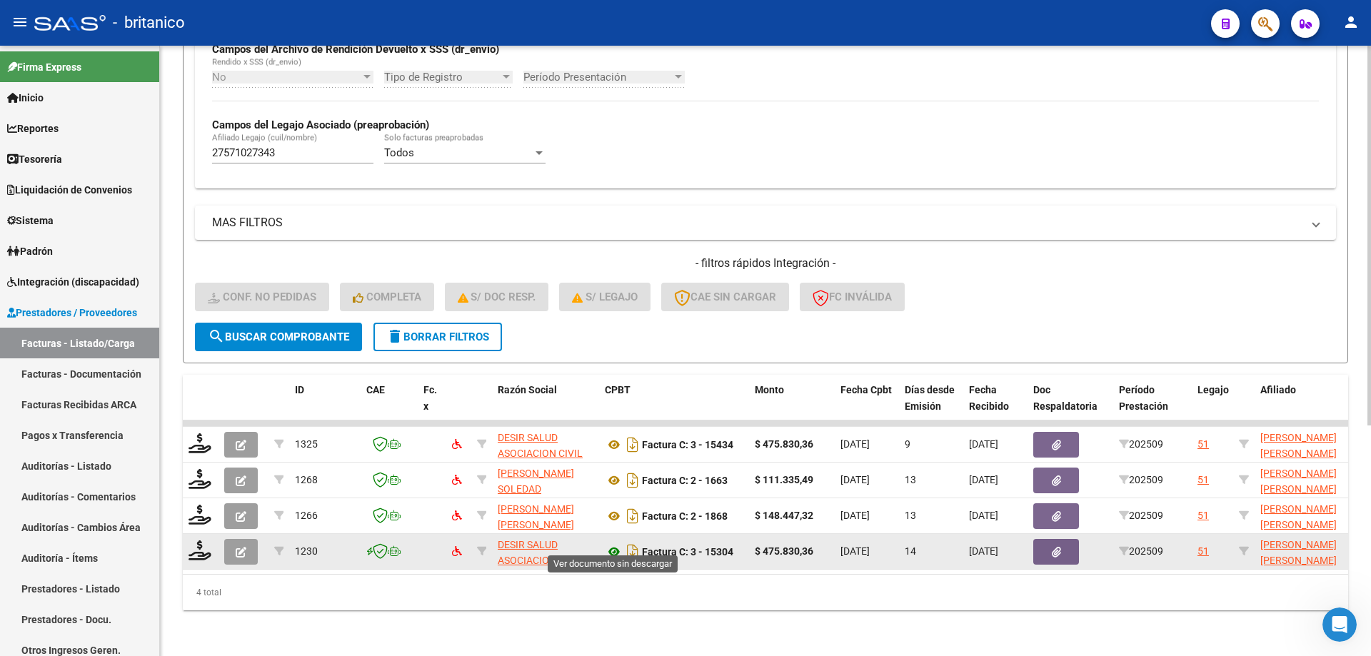
click at [616, 543] on icon at bounding box center [614, 551] width 19 height 17
